Goal: Task Accomplishment & Management: Use online tool/utility

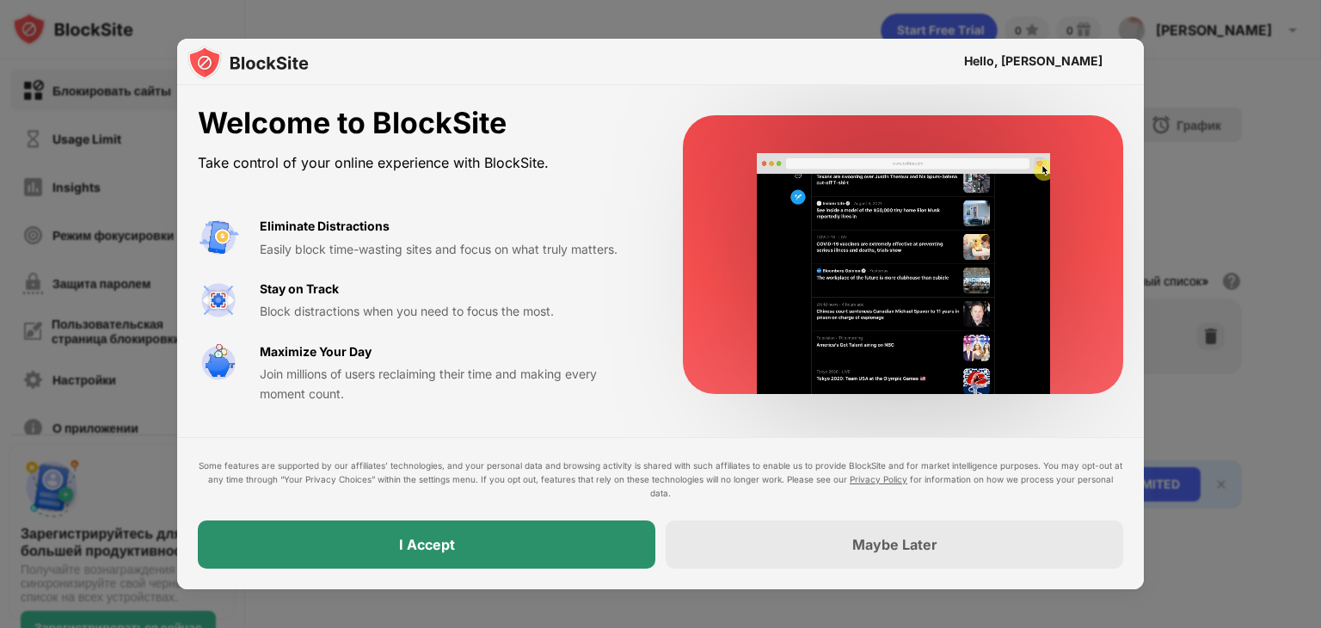
click at [485, 539] on div "I Accept" at bounding box center [427, 544] width 458 height 48
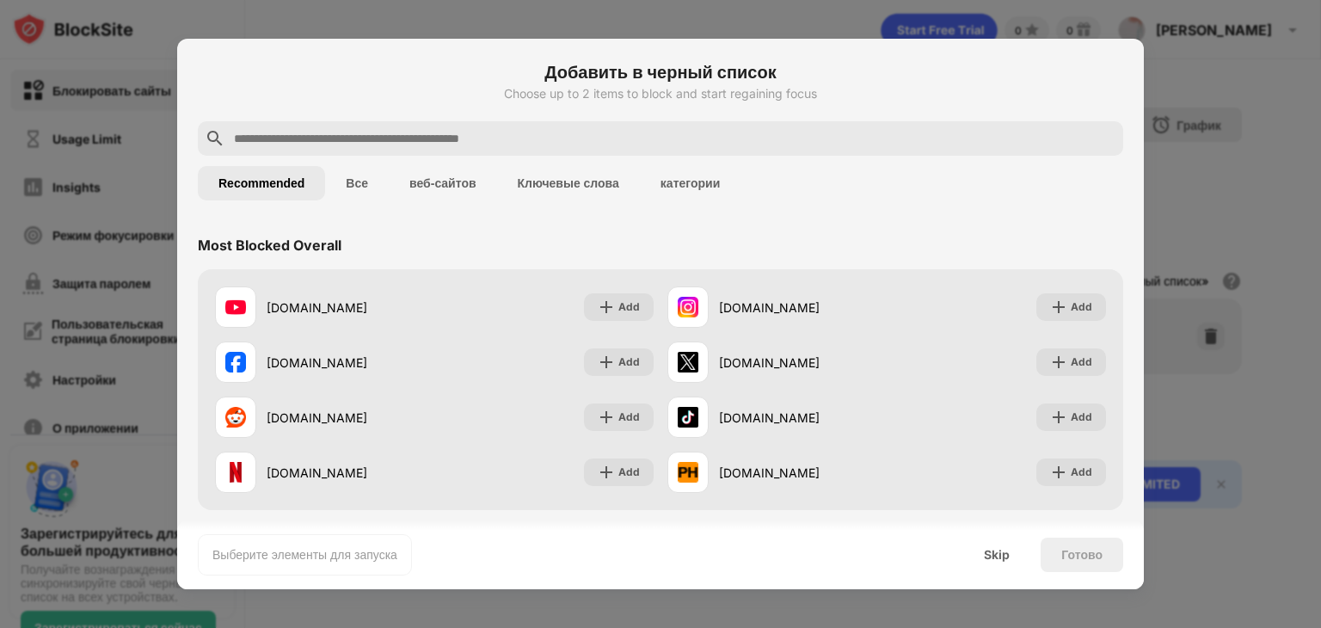
click at [416, 144] on input "text" at bounding box center [674, 138] width 884 height 21
paste input "**********"
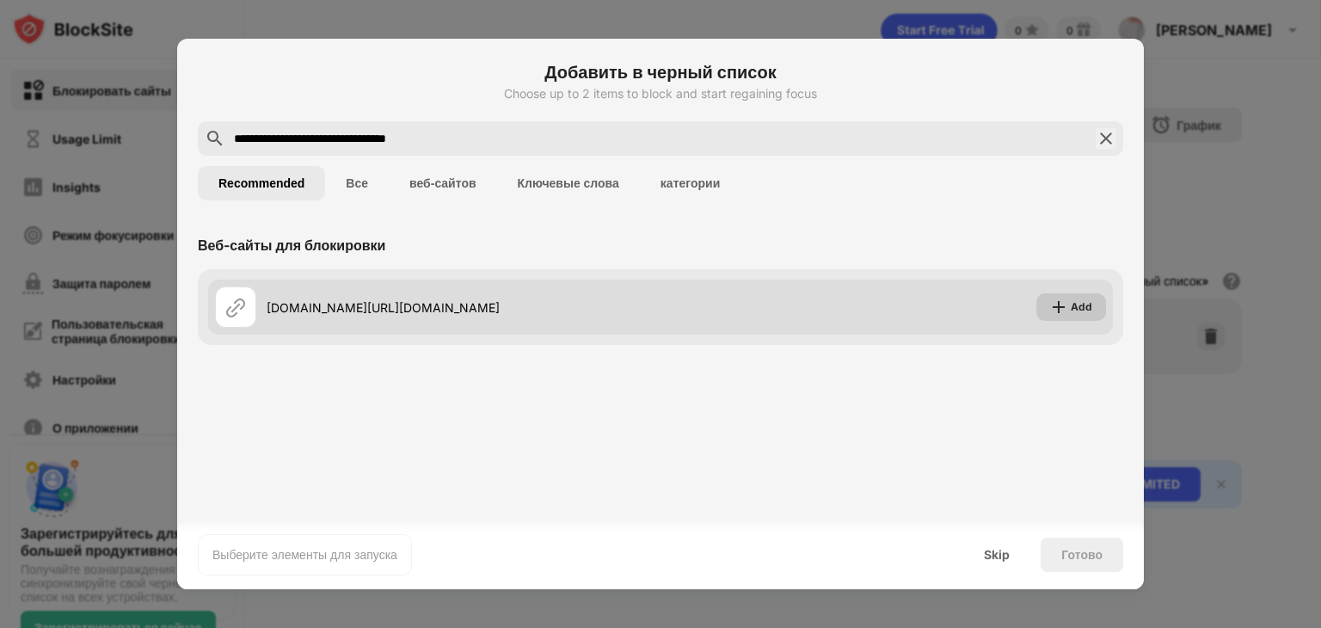
type input "**********"
click at [1066, 309] on img at bounding box center [1058, 306] width 17 height 17
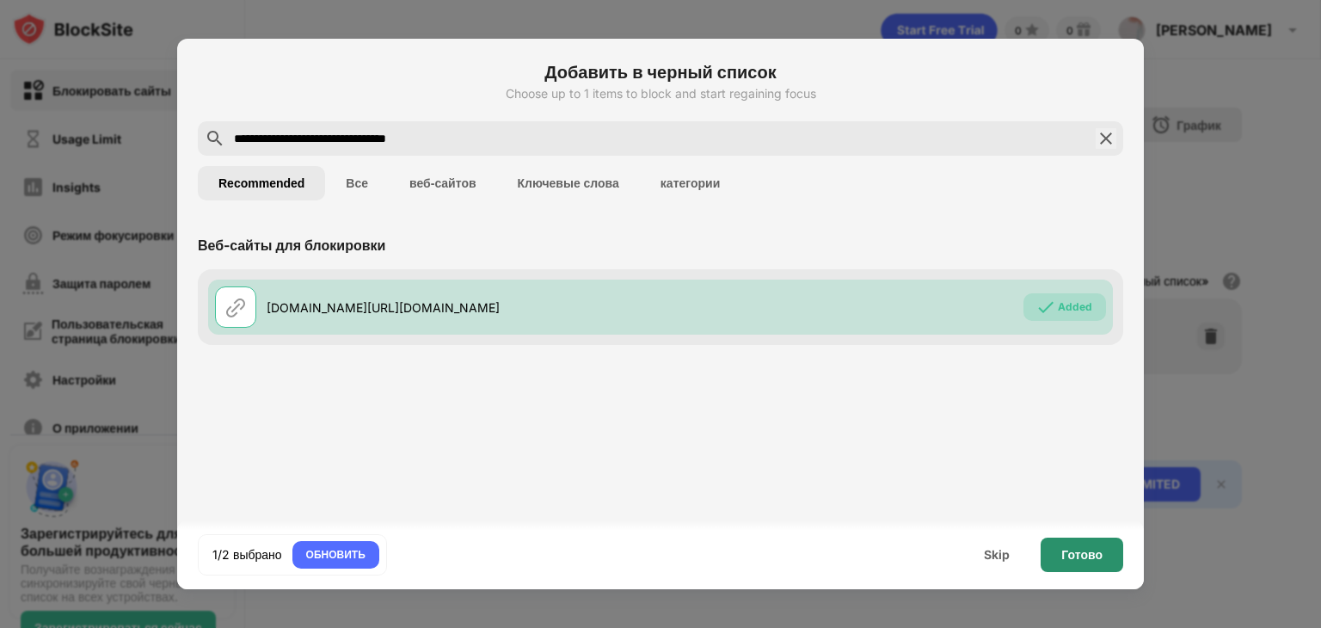
click at [1094, 556] on div "Готово" at bounding box center [1081, 555] width 41 height 14
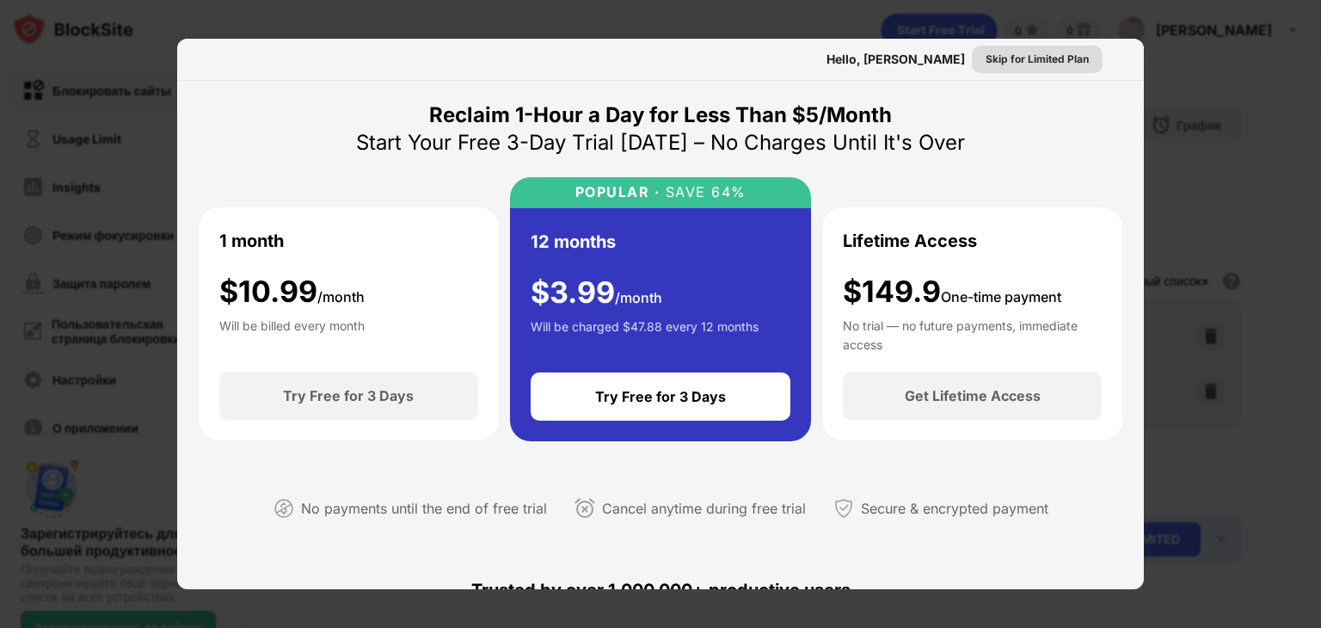
click at [1026, 59] on div "Skip for Limited Plan" at bounding box center [1037, 59] width 103 height 17
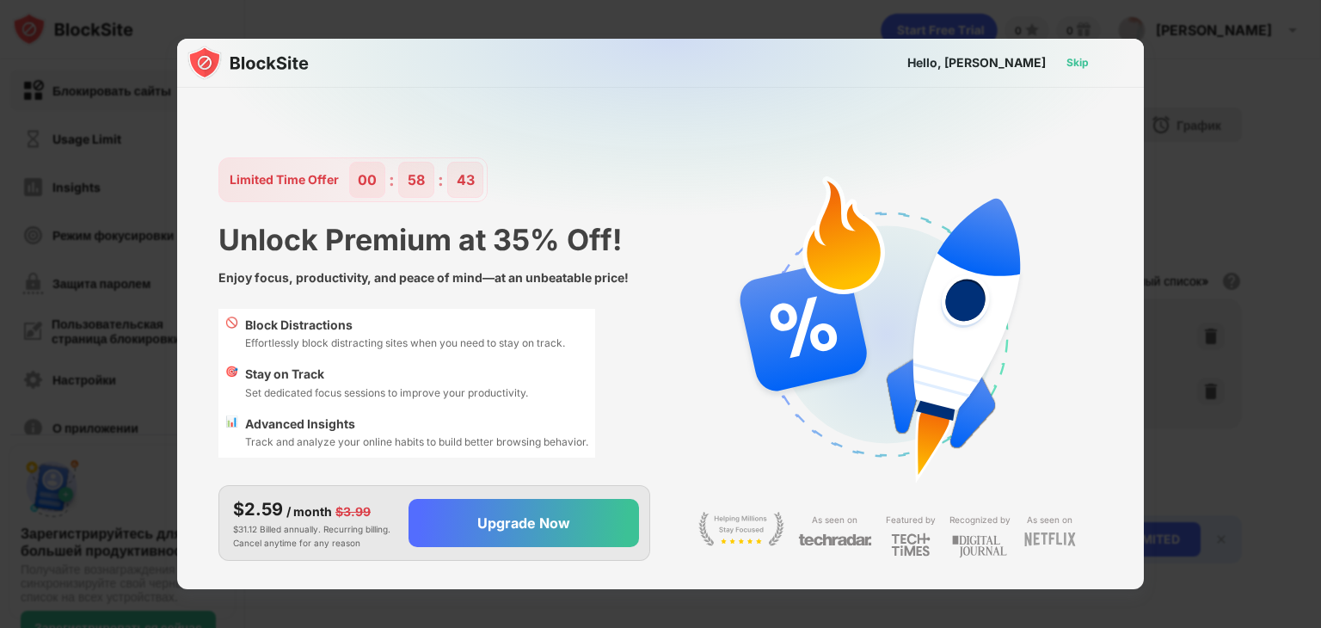
click at [1079, 59] on div "Skip" at bounding box center [1077, 62] width 22 height 17
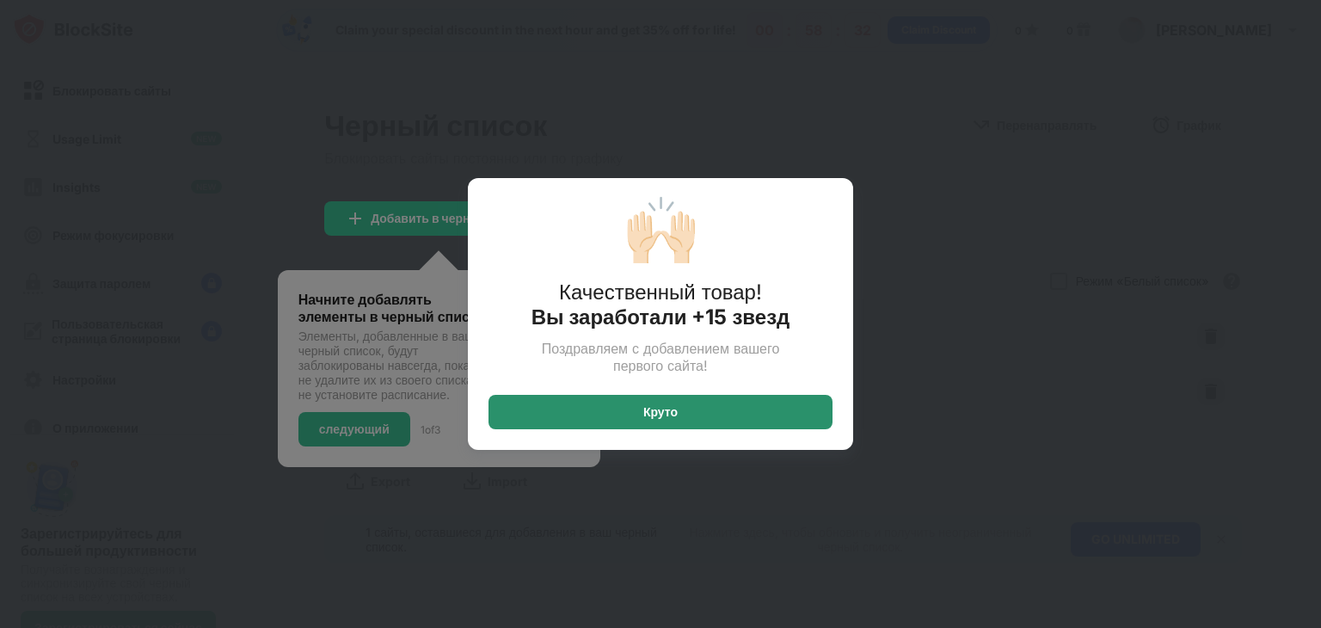
click at [817, 410] on div "Круто" at bounding box center [661, 412] width 344 height 34
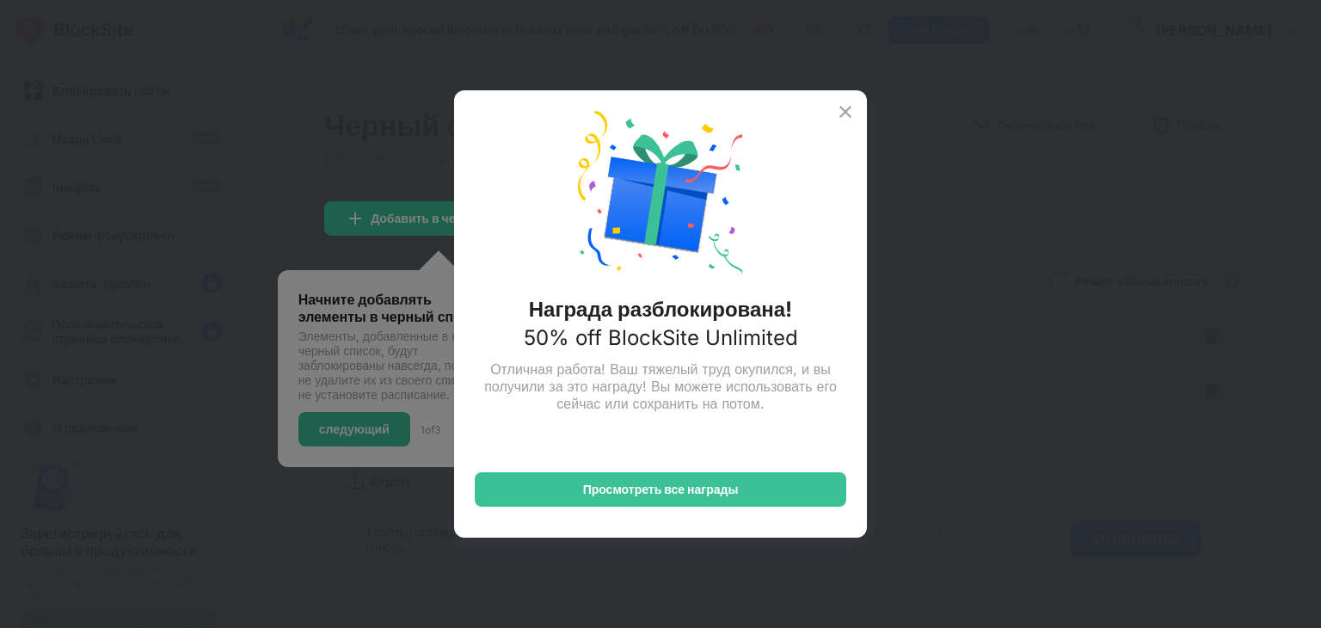
click at [850, 109] on img at bounding box center [845, 111] width 21 height 21
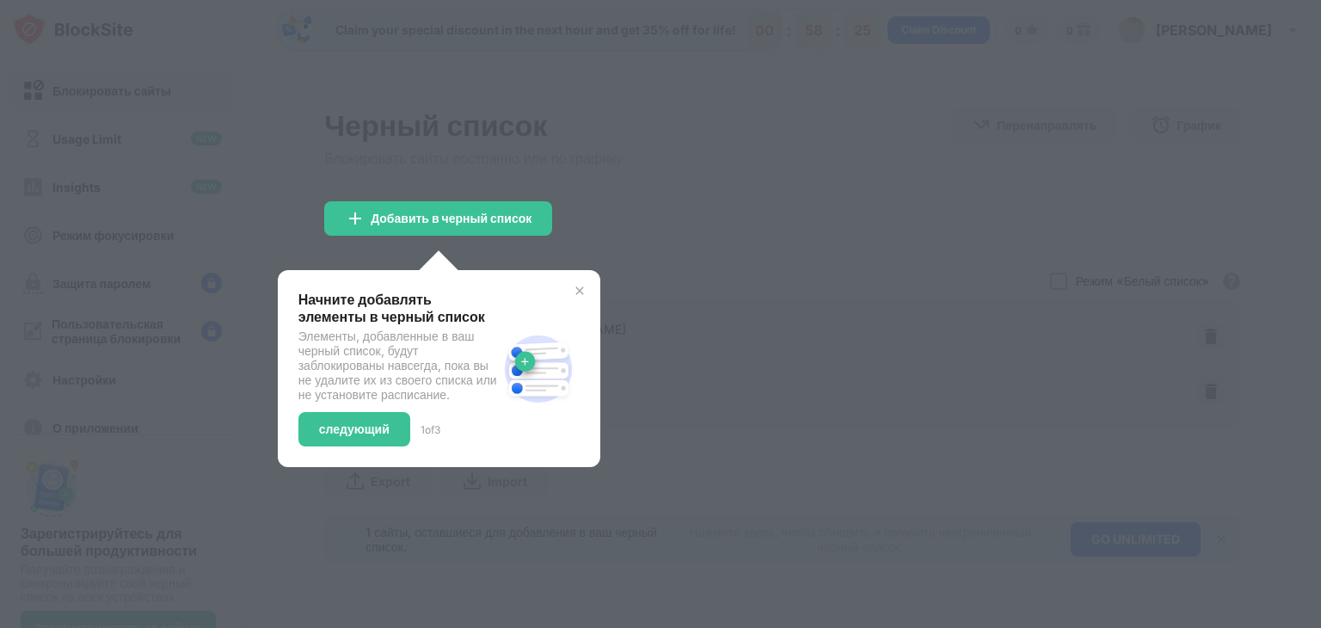
click at [581, 286] on img at bounding box center [580, 291] width 14 height 14
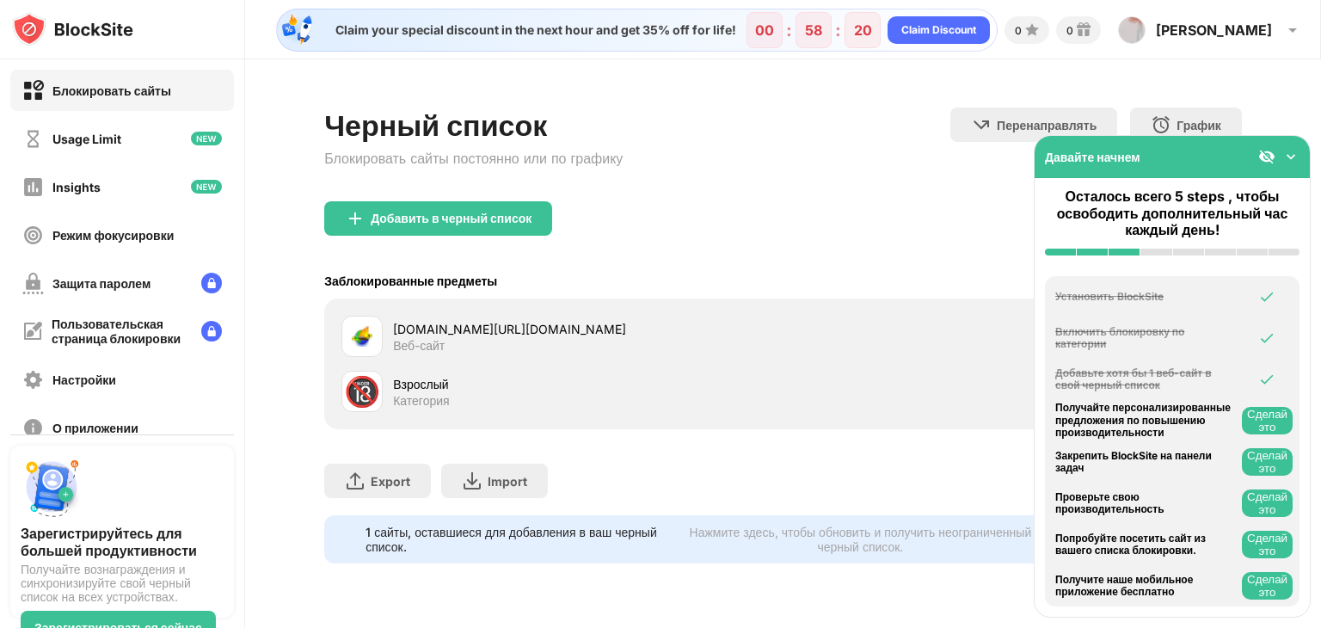
click at [366, 391] on div "🔞" at bounding box center [362, 391] width 36 height 35
click at [129, 136] on div "Usage Limit" at bounding box center [122, 138] width 224 height 41
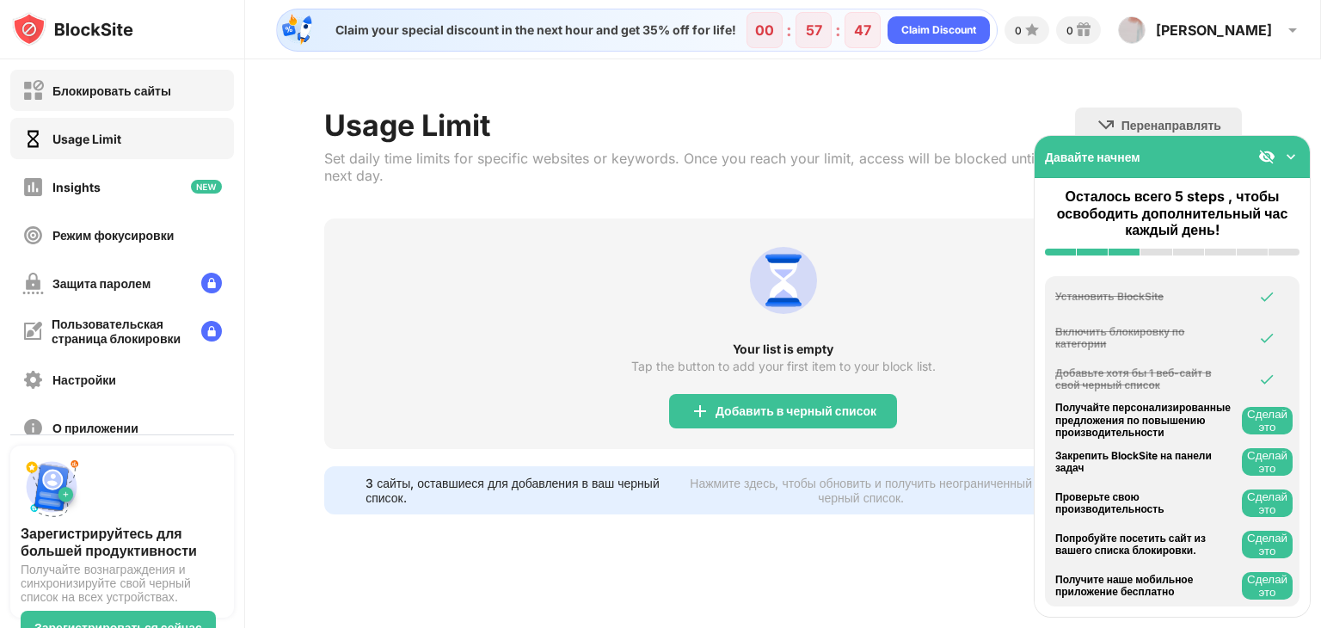
click at [156, 100] on div "Блокировать сайты" at bounding box center [96, 91] width 149 height 22
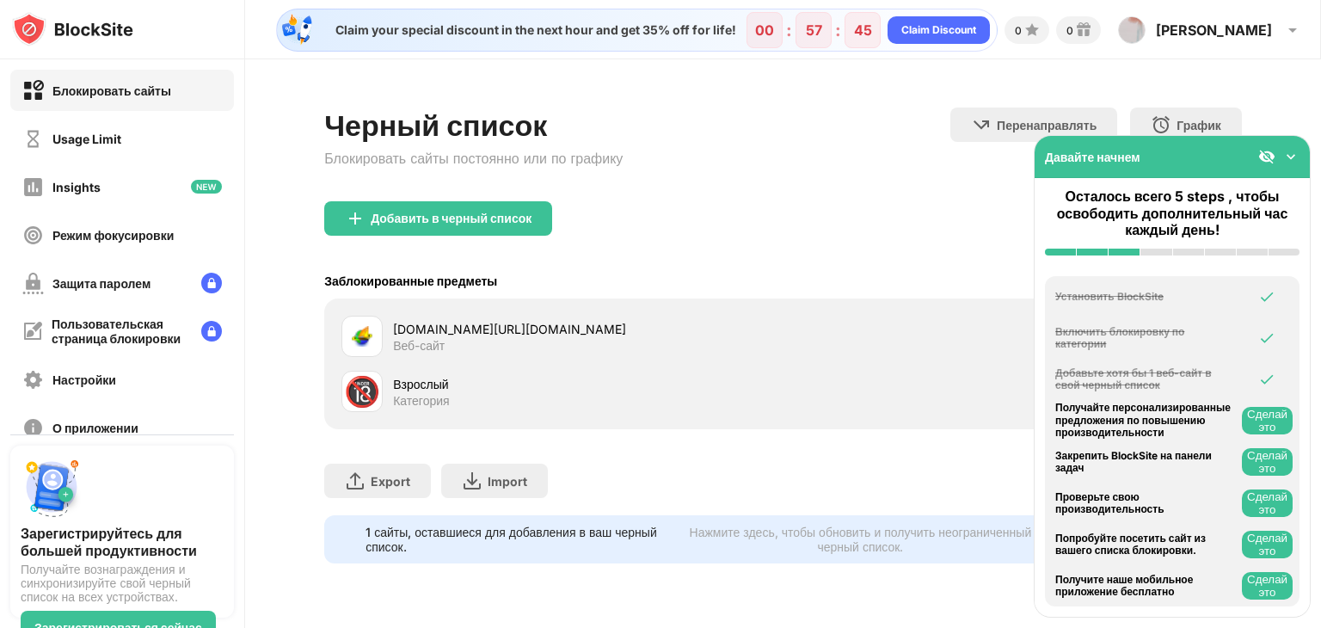
click at [1291, 152] on img at bounding box center [1290, 156] width 17 height 17
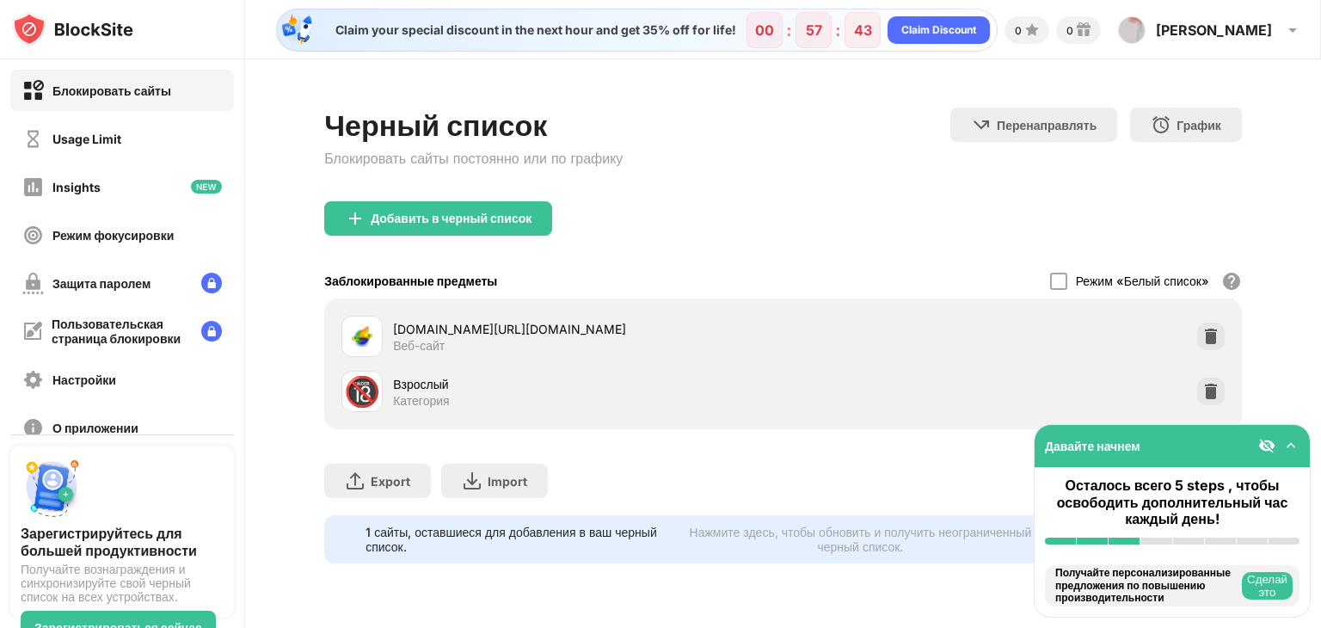
scroll to position [17, 0]
